Goal: Task Accomplishment & Management: Manage account settings

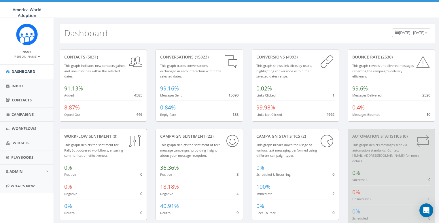
click at [24, 56] on small "[PERSON_NAME]" at bounding box center [27, 56] width 26 height 4
click at [26, 70] on link "Sign Out" at bounding box center [29, 72] width 46 height 7
